Goal: Obtain resource: Obtain resource

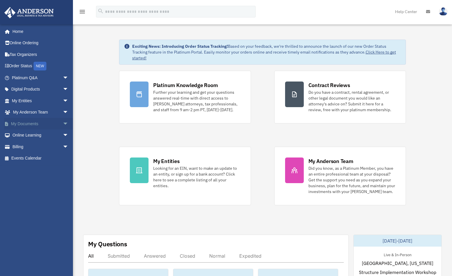
click at [32, 125] on link "My Documents arrow_drop_down" at bounding box center [40, 124] width 73 height 12
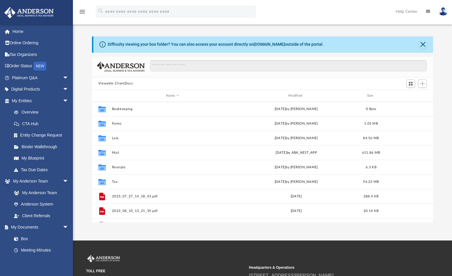
scroll to position [128, 336]
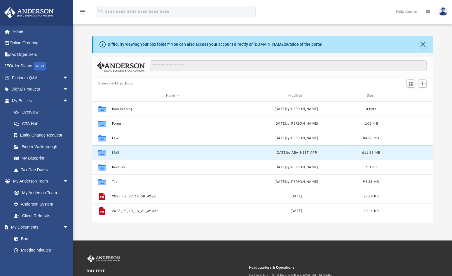
click at [115, 154] on button "Mail" at bounding box center [172, 153] width 121 height 4
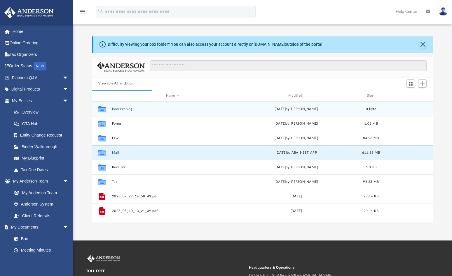
scroll to position [110, 336]
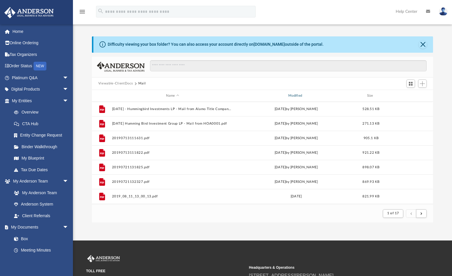
click at [296, 94] on div "Modified" at bounding box center [295, 95] width 121 height 5
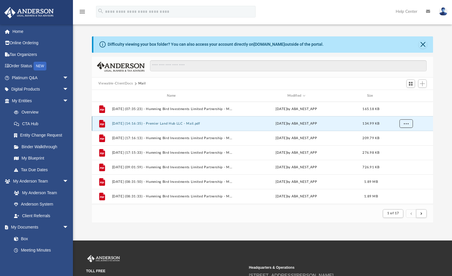
click at [406, 124] on span "More options" at bounding box center [406, 123] width 5 height 3
click at [402, 136] on li "Preview" at bounding box center [400, 136] width 17 height 6
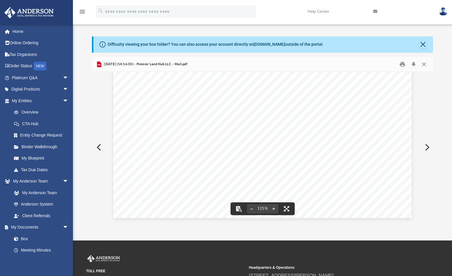
scroll to position [105, 0]
click at [402, 66] on button "Print" at bounding box center [403, 64] width 12 height 9
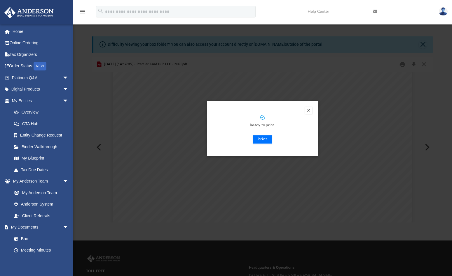
click at [268, 140] on button "Print" at bounding box center [262, 139] width 20 height 9
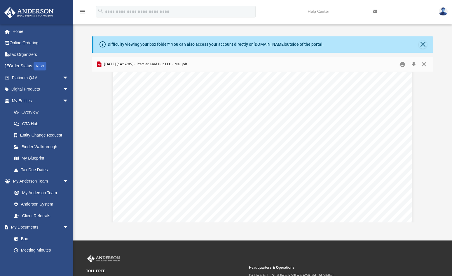
click at [424, 66] on button "Close" at bounding box center [423, 64] width 10 height 9
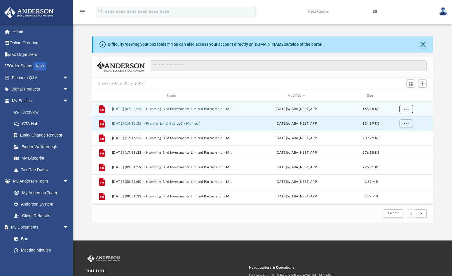
click at [408, 109] on span "More options" at bounding box center [406, 109] width 5 height 3
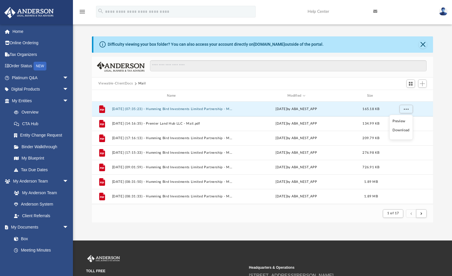
click at [402, 123] on li "Preview" at bounding box center [400, 121] width 17 height 6
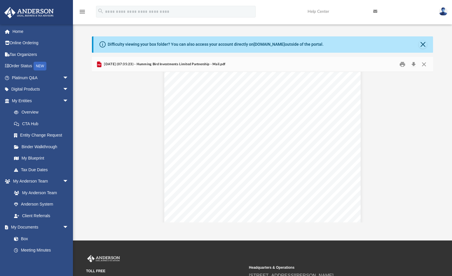
scroll to position [68, 0]
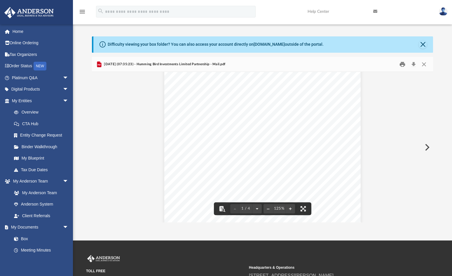
click at [403, 66] on button "Print" at bounding box center [403, 64] width 12 height 9
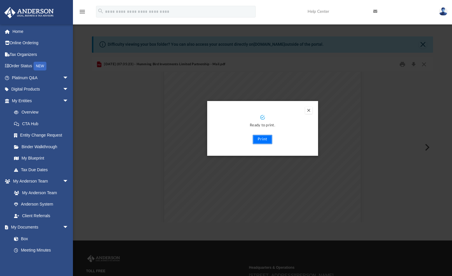
click at [265, 140] on button "Print" at bounding box center [262, 139] width 20 height 9
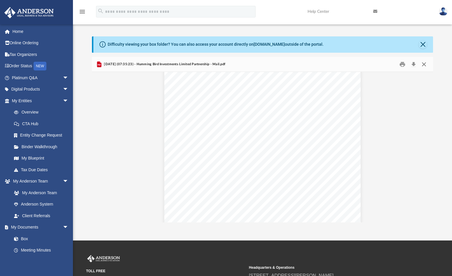
click at [423, 64] on button "Close" at bounding box center [423, 64] width 10 height 9
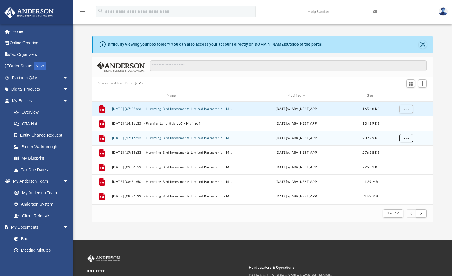
click at [404, 139] on span "More options" at bounding box center [406, 138] width 5 height 3
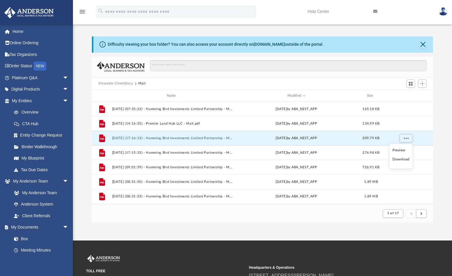
click at [403, 150] on li "Preview" at bounding box center [400, 151] width 17 height 6
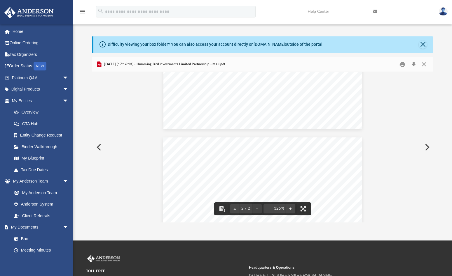
scroll to position [0, 0]
click at [402, 63] on button "Print" at bounding box center [403, 64] width 12 height 9
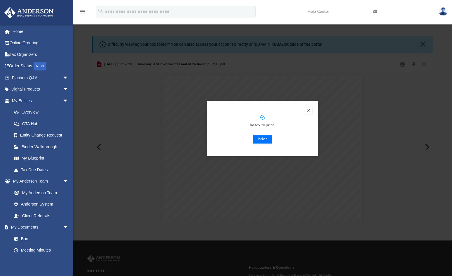
click at [261, 139] on button "Print" at bounding box center [262, 139] width 20 height 9
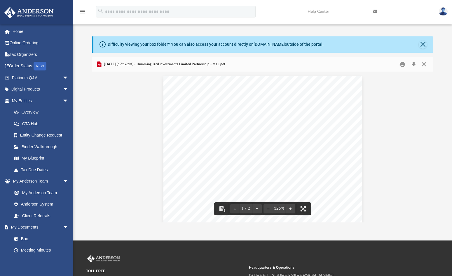
click at [422, 66] on button "Close" at bounding box center [423, 64] width 10 height 9
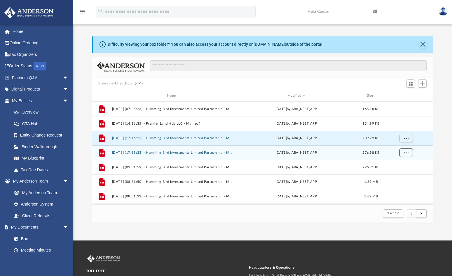
click at [406, 151] on span "More options" at bounding box center [406, 152] width 5 height 3
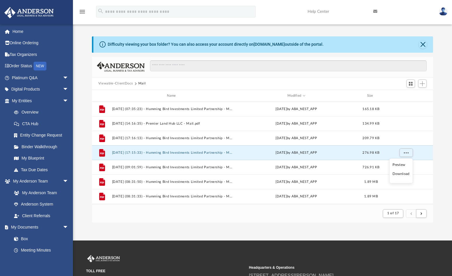
click at [399, 163] on li "Preview" at bounding box center [400, 165] width 17 height 6
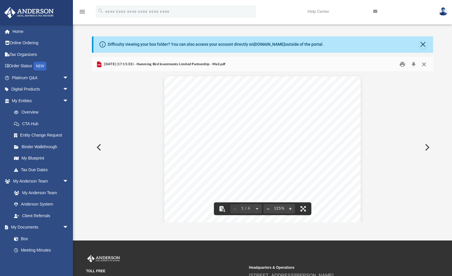
click at [425, 64] on button "Close" at bounding box center [423, 64] width 10 height 9
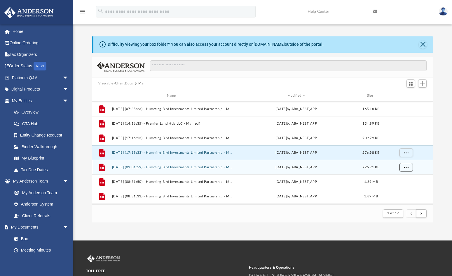
click at [404, 166] on span "More options" at bounding box center [406, 167] width 5 height 3
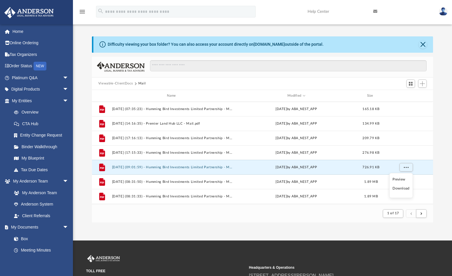
click at [402, 178] on li "Preview" at bounding box center [400, 180] width 17 height 6
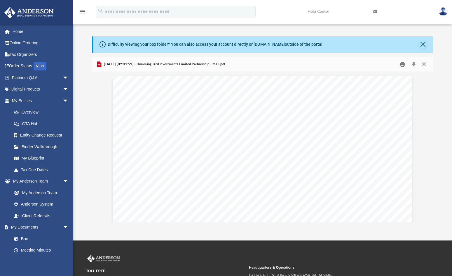
click at [402, 66] on button "Print" at bounding box center [403, 64] width 12 height 9
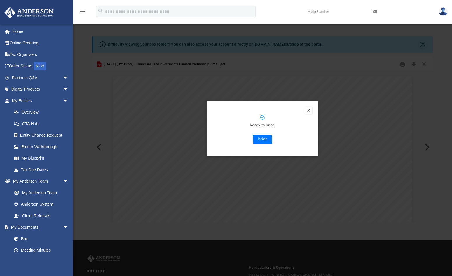
click at [266, 140] on button "Print" at bounding box center [262, 139] width 20 height 9
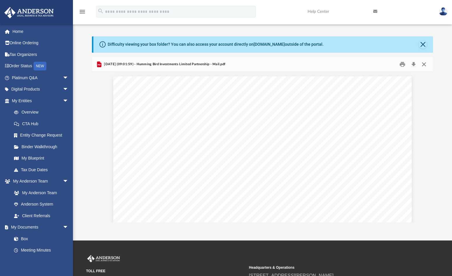
click at [424, 64] on button "Close" at bounding box center [423, 64] width 10 height 9
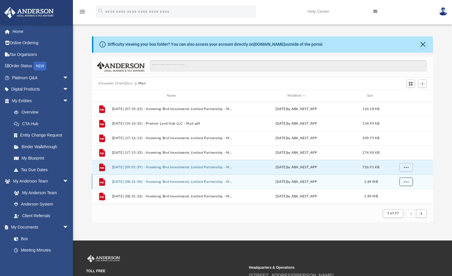
click at [407, 181] on span "More options" at bounding box center [406, 181] width 5 height 3
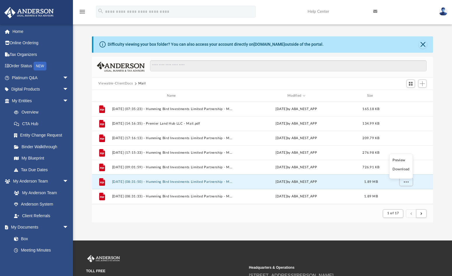
click at [405, 160] on li "Preview" at bounding box center [400, 160] width 17 height 6
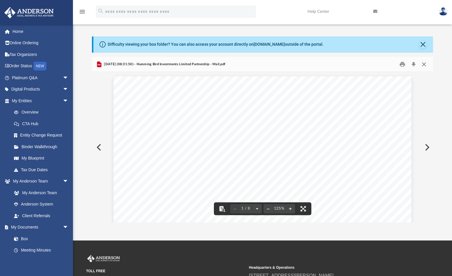
click at [425, 66] on button "Close" at bounding box center [423, 64] width 10 height 9
